Goal: Task Accomplishment & Management: Complete application form

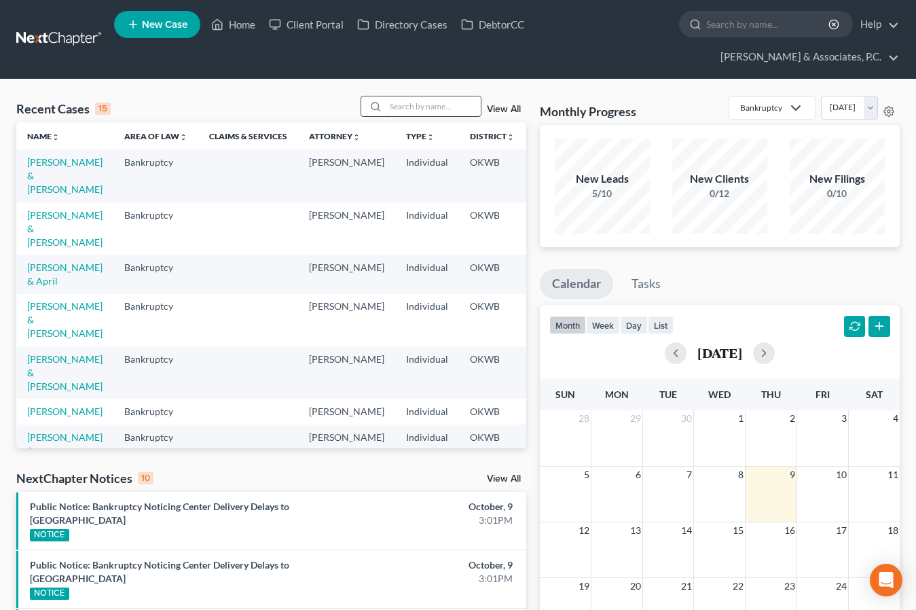
click at [426, 96] on input "search" at bounding box center [433, 106] width 95 height 20
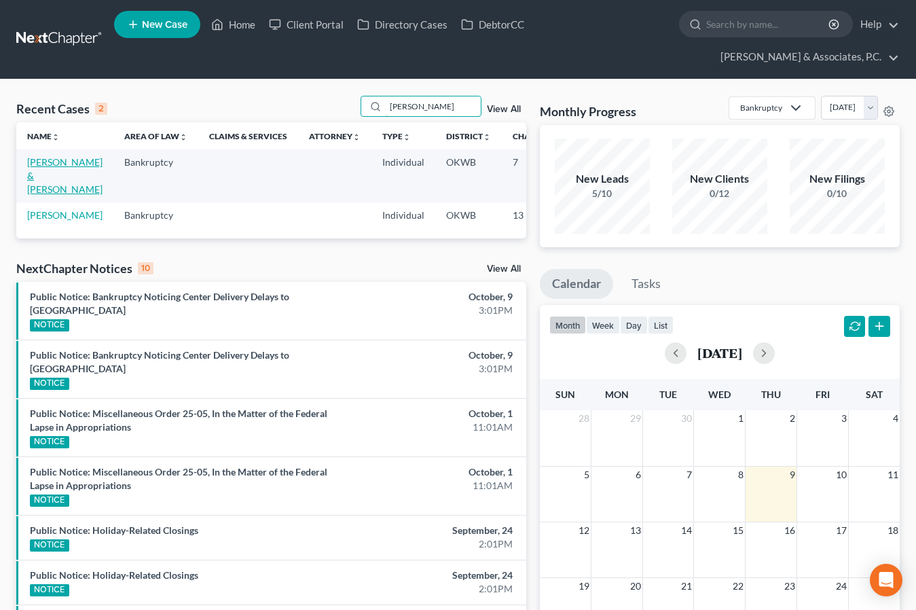
type input "[PERSON_NAME]"
click at [46, 161] on link "[PERSON_NAME] & [PERSON_NAME]" at bounding box center [64, 175] width 75 height 39
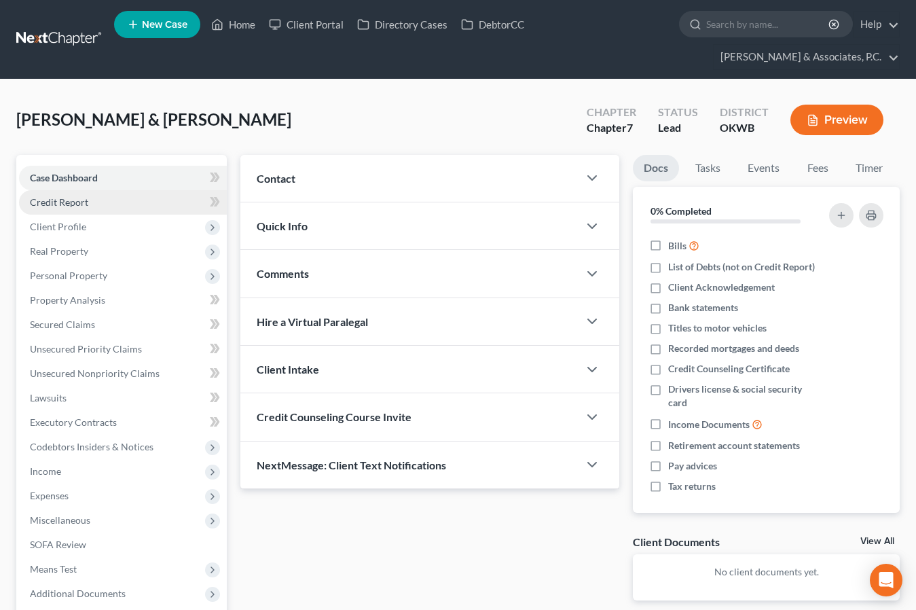
click at [74, 190] on link "Credit Report" at bounding box center [123, 202] width 208 height 24
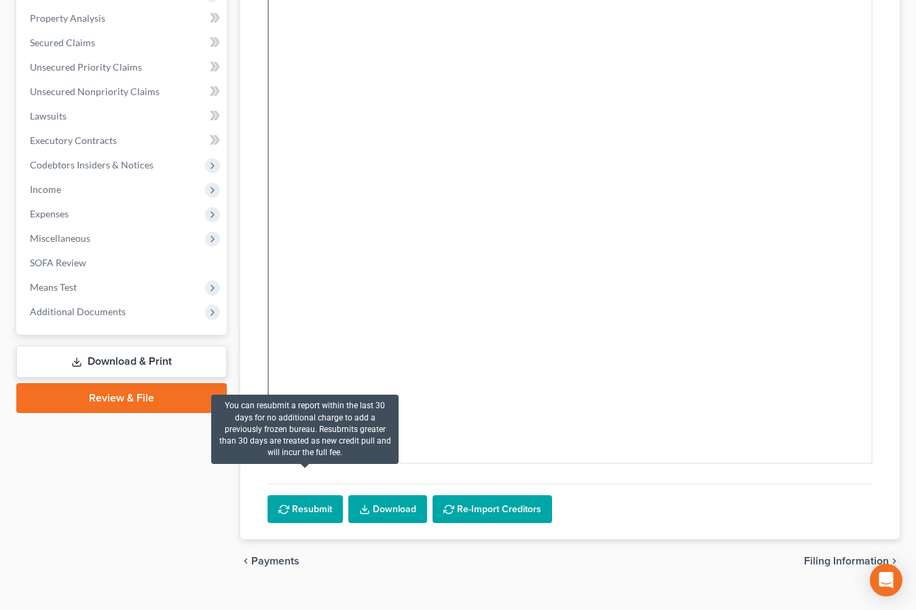
scroll to position [278, 0]
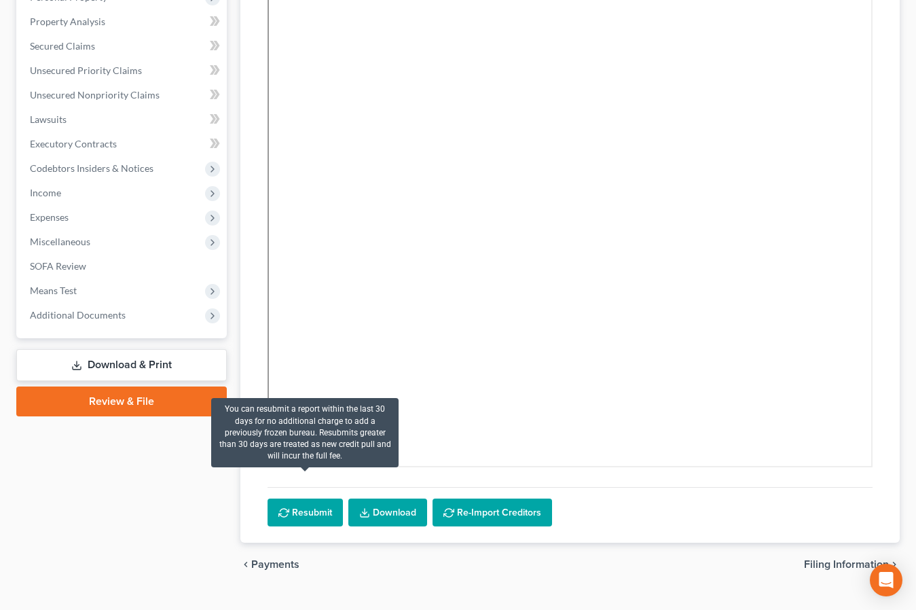
click at [300, 498] on button "Resubmit" at bounding box center [305, 512] width 75 height 29
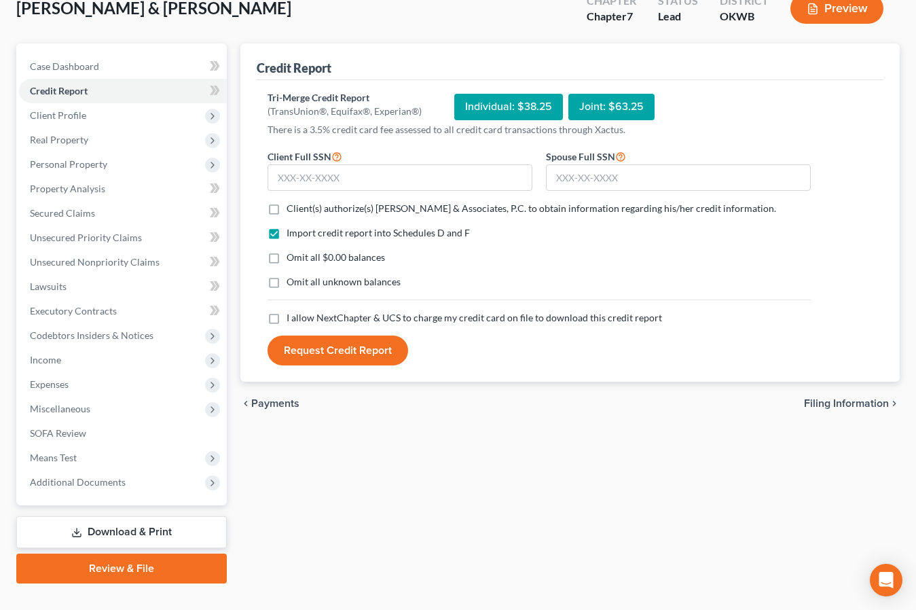
scroll to position [112, 0]
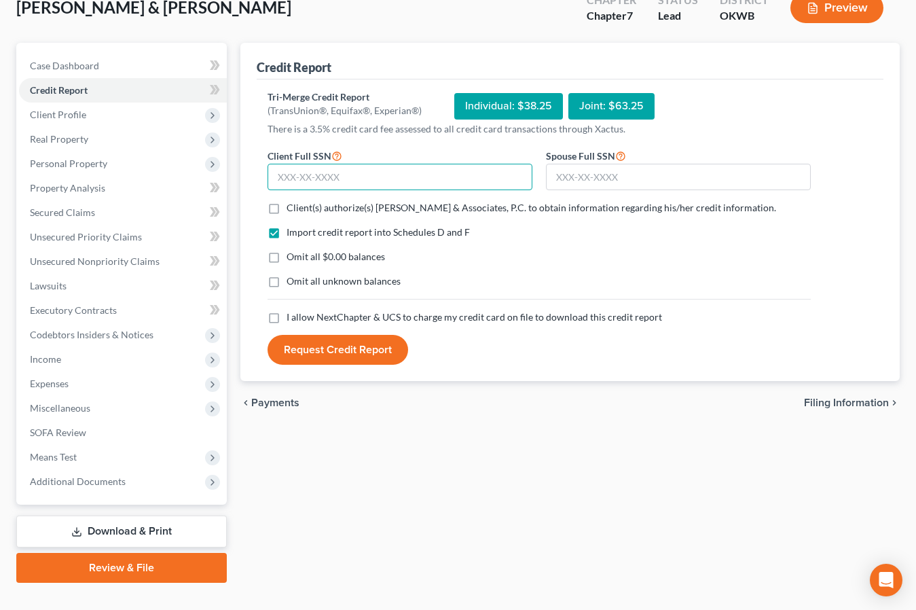
click at [387, 164] on input "text" at bounding box center [400, 177] width 265 height 27
type input "432-73-1317"
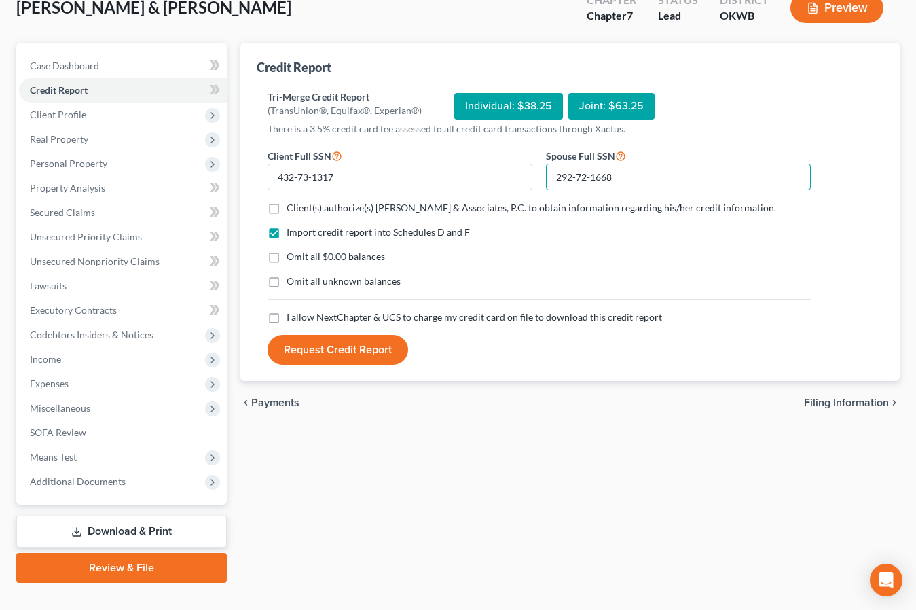
type input "292-72-1668"
click at [287, 201] on label "Client(s) authorize(s) [PERSON_NAME] & Associates, P.C. to obtain information r…" at bounding box center [532, 208] width 490 height 14
click at [292, 201] on input "Client(s) authorize(s) [PERSON_NAME] & Associates, P.C. to obtain information r…" at bounding box center [296, 205] width 9 height 9
checkbox input "true"
click at [287, 310] on label "I allow NextChapter & UCS to charge my credit card on file to download this cre…" at bounding box center [474, 317] width 375 height 14
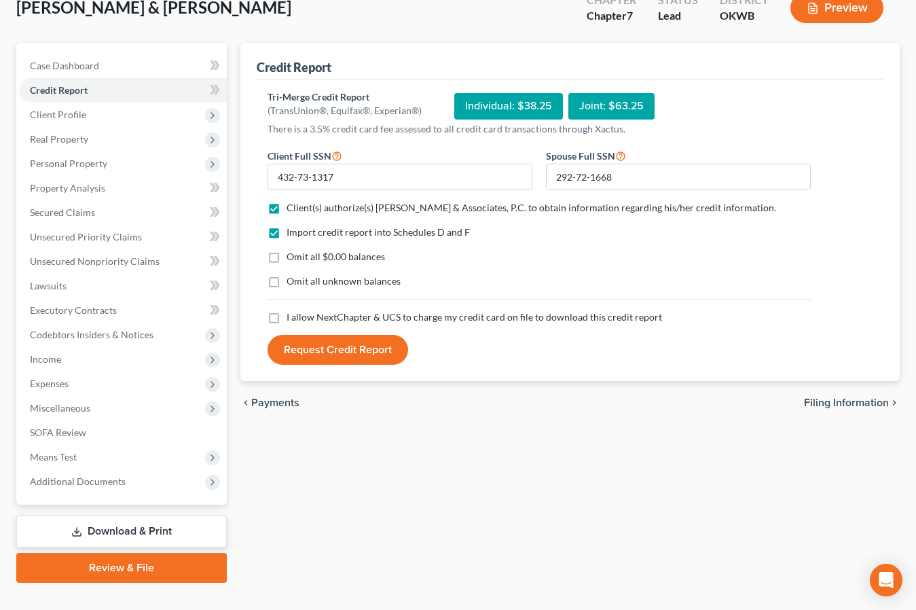
click at [292, 310] on input "I allow NextChapter & UCS to charge my credit card on file to download this cre…" at bounding box center [296, 314] width 9 height 9
checkbox input "true"
click at [330, 335] on button "Request Credit Report" at bounding box center [338, 350] width 141 height 30
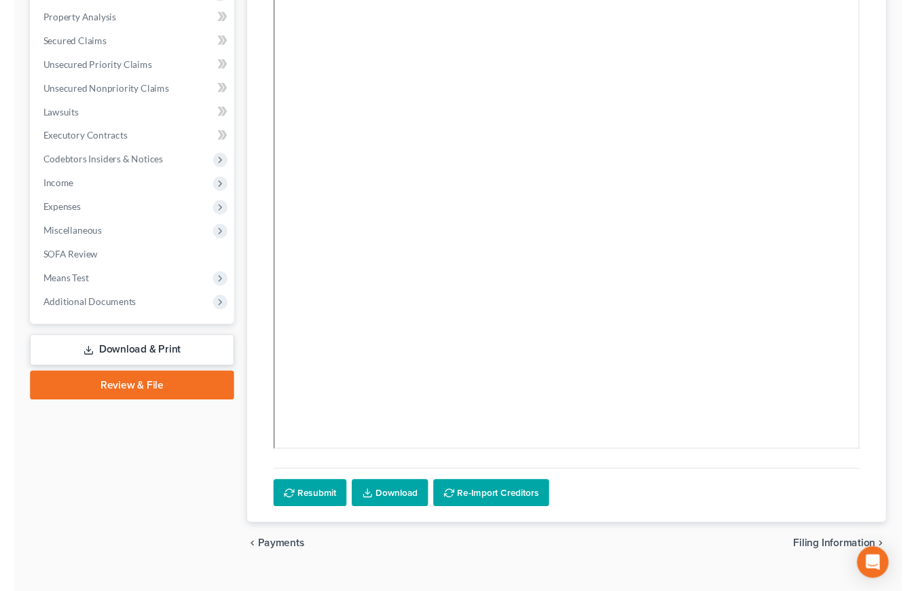
scroll to position [282, 0]
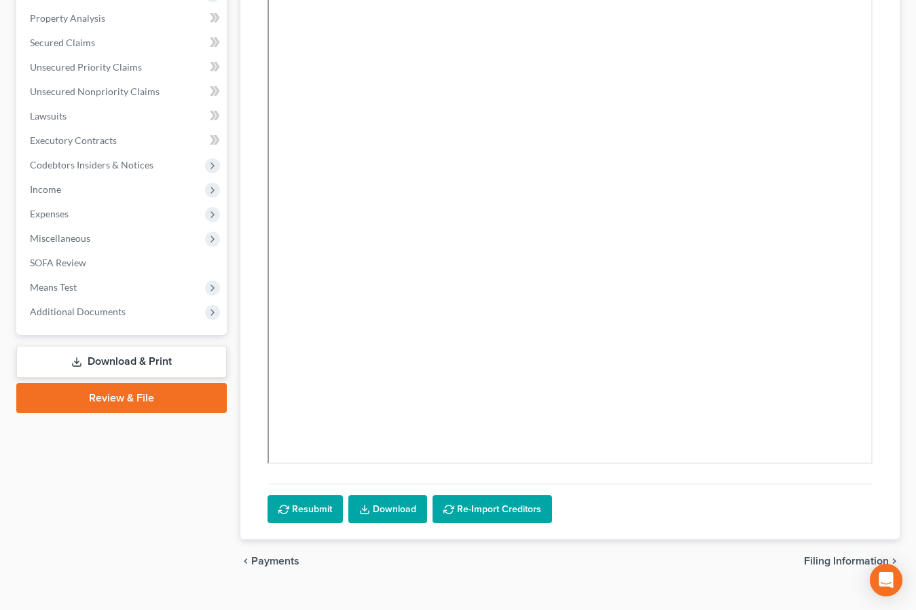
click at [401, 495] on link "Download" at bounding box center [387, 509] width 79 height 29
